Goal: Check status

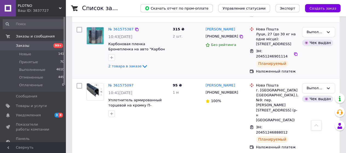
scroll to position [410, 0]
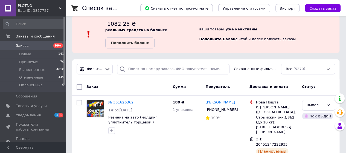
scroll to position [27, 0]
